Goal: Task Accomplishment & Management: Complete application form

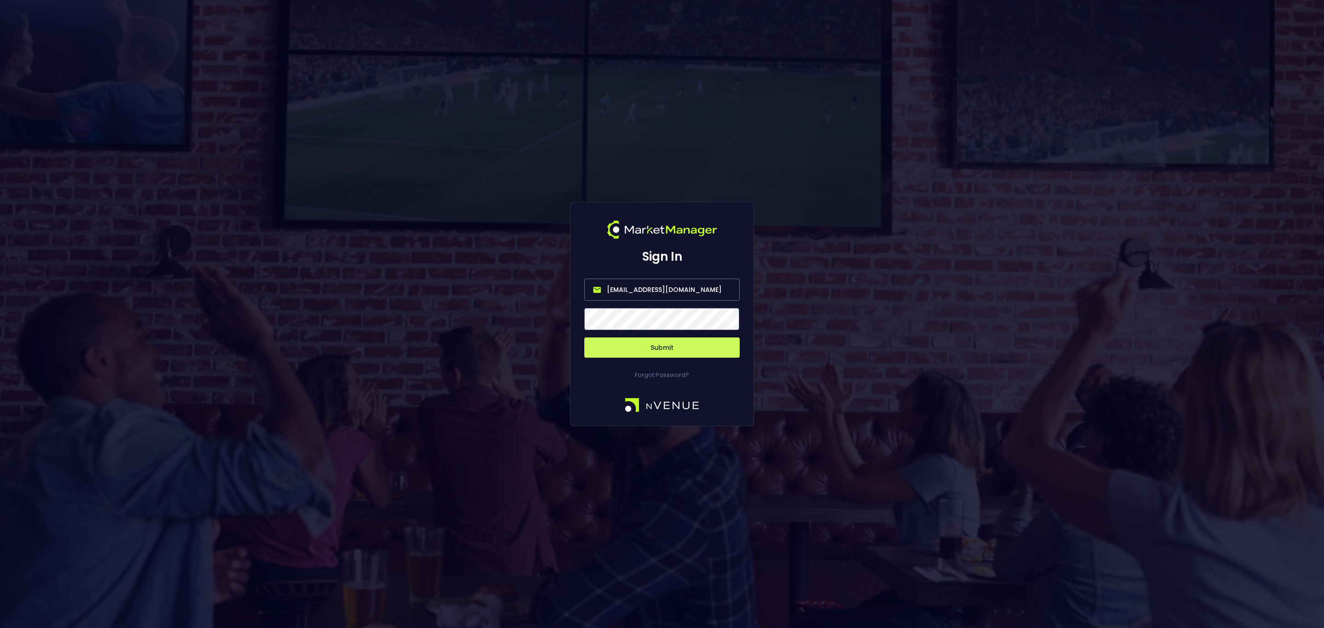
click at [661, 284] on input "[EMAIL_ADDRESS][DOMAIN_NAME]" at bounding box center [661, 290] width 155 height 22
click at [661, 283] on input "[EMAIL_ADDRESS][DOMAIN_NAME]" at bounding box center [661, 290] width 155 height 22
type input "s"
click at [684, 356] on button "Submit" at bounding box center [661, 347] width 155 height 20
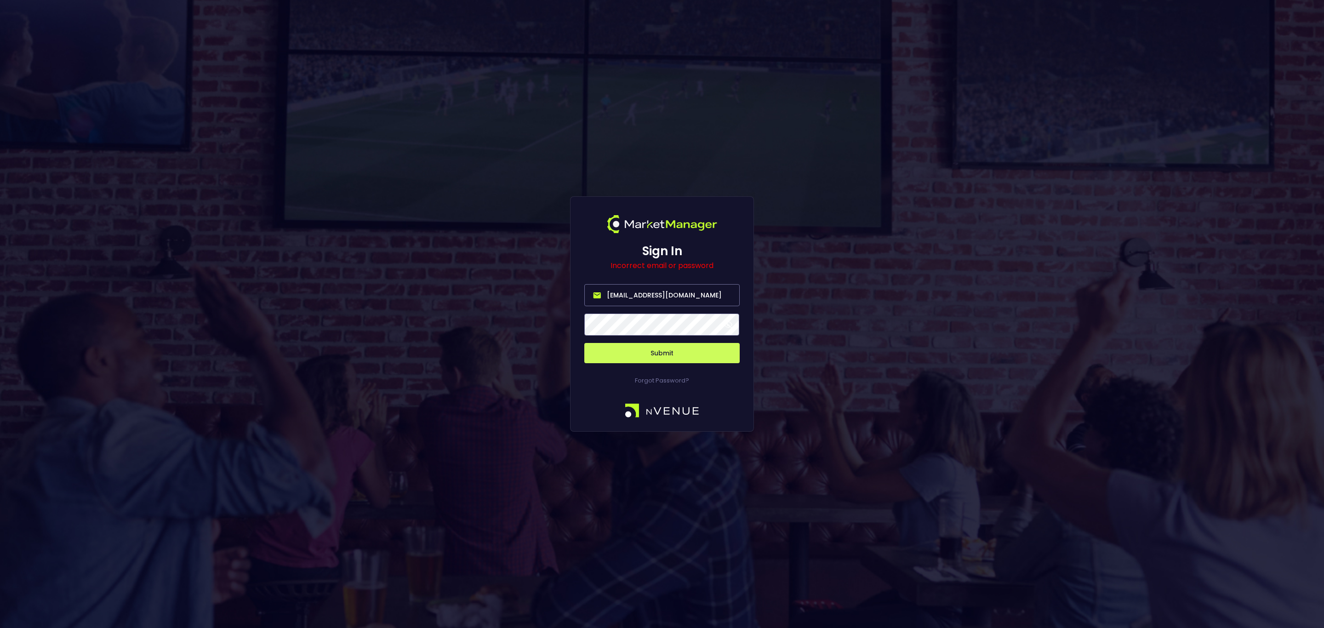
drag, startPoint x: 656, startPoint y: 306, endPoint x: 650, endPoint y: 301, distance: 7.8
click at [656, 306] on input "[EMAIL_ADDRESS][DOMAIN_NAME]" at bounding box center [661, 295] width 155 height 22
click at [650, 301] on input "[EMAIL_ADDRESS][DOMAIN_NAME]" at bounding box center [661, 295] width 155 height 22
click at [650, 300] on input "[EMAIL_ADDRESS][DOMAIN_NAME]" at bounding box center [661, 295] width 155 height 22
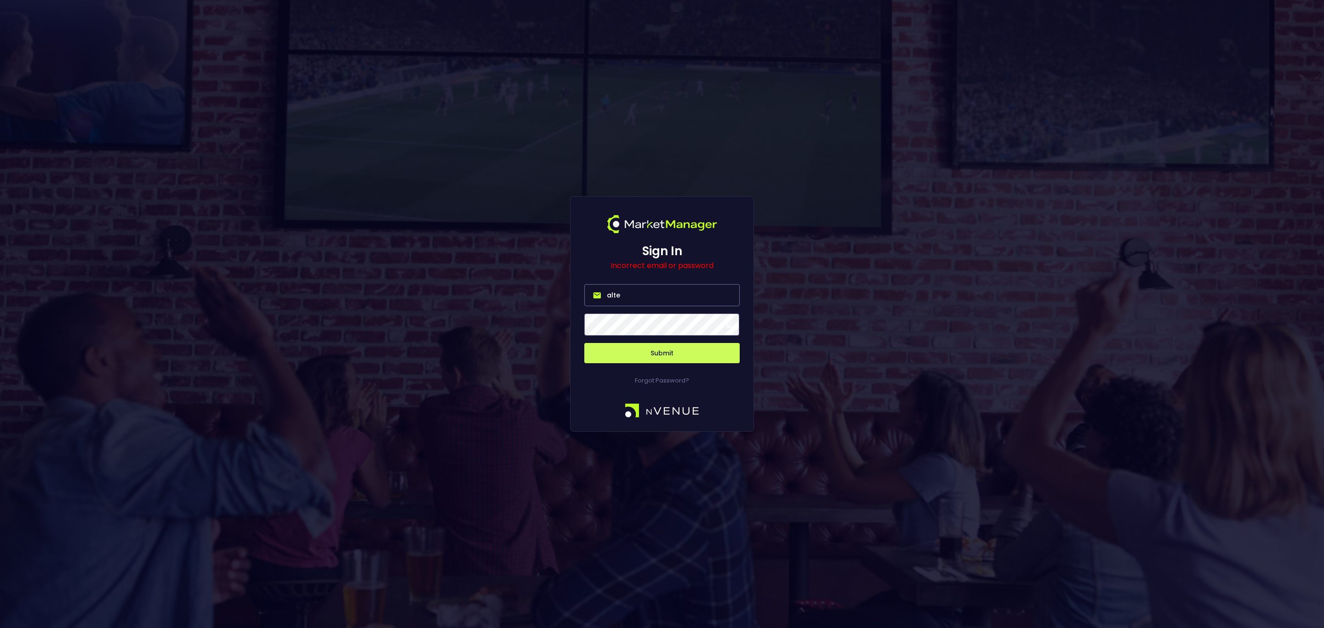
type input "alternar"
click at [694, 362] on button "Submit" at bounding box center [661, 353] width 155 height 20
click at [725, 286] on input "alternar" at bounding box center [661, 295] width 155 height 22
click at [707, 292] on input "alternar" at bounding box center [661, 295] width 155 height 22
click at [731, 328] on span at bounding box center [728, 324] width 8 height 8
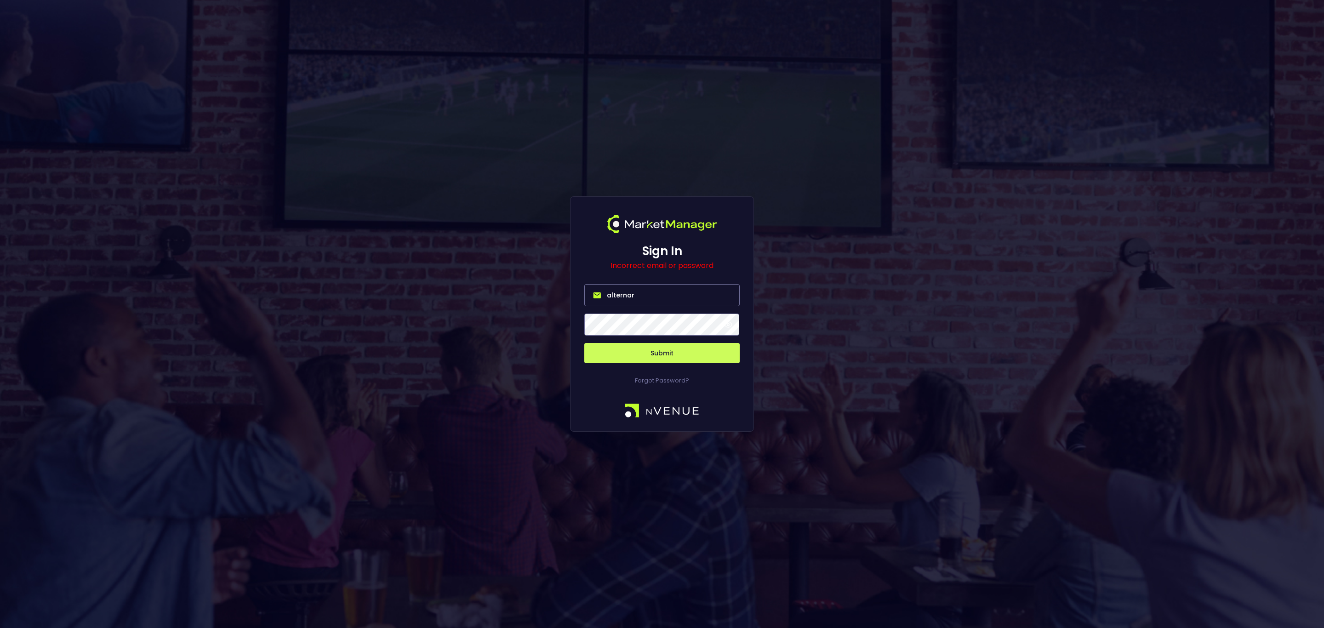
click at [677, 303] on input "alternar" at bounding box center [661, 295] width 155 height 22
click at [1043, 136] on div "Sign In Incorrect email or password alternar Submit Forgot Password?" at bounding box center [662, 314] width 1324 height 628
